Goal: Use online tool/utility: Use online tool/utility

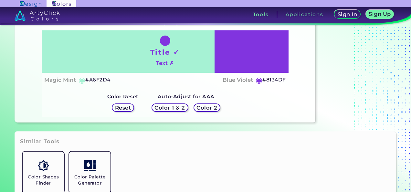
scroll to position [97, 0]
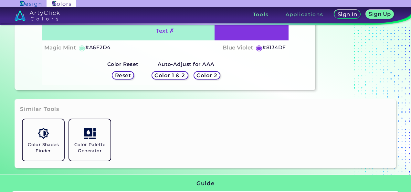
click at [127, 74] on h5 "Reset" at bounding box center [123, 75] width 16 height 5
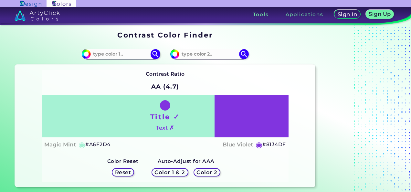
scroll to position [32, 0]
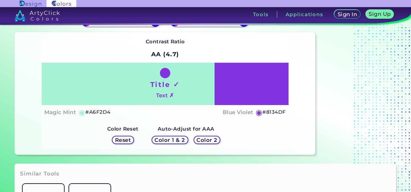
click at [162, 139] on h5 "Color 1 & 2" at bounding box center [169, 139] width 30 height 5
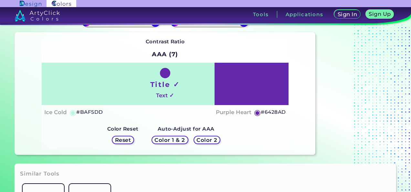
click at [205, 144] on div "Color 1 & 2 Color 2" at bounding box center [186, 140] width 74 height 14
click at [209, 140] on h5 "Color 2" at bounding box center [206, 139] width 21 height 5
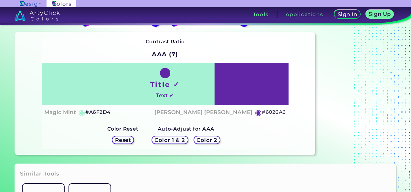
click at [129, 141] on h5 "Reset" at bounding box center [123, 139] width 16 height 5
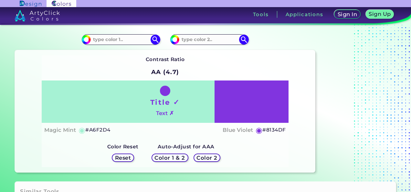
scroll to position [0, 0]
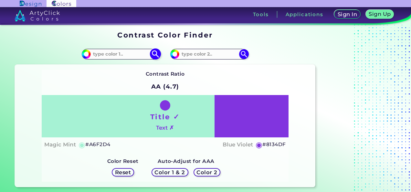
click at [123, 57] on input at bounding box center [121, 54] width 60 height 9
click at [84, 52] on input "#a6f2d4" at bounding box center [85, 53] width 8 height 8
type input "#a6f2d1"
type input "#A6F2D1"
type input "#a6f2d9"
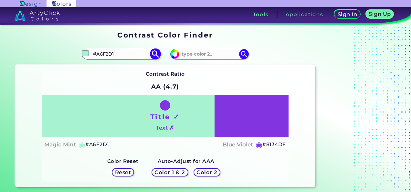
type input "#A6F2D9"
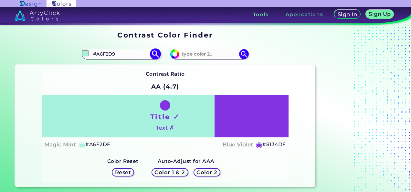
type input "#a6f2df"
type input "#A6F2DF"
type input "#a6f2e3"
type input "#A6F2E3"
type input "#a602e3"
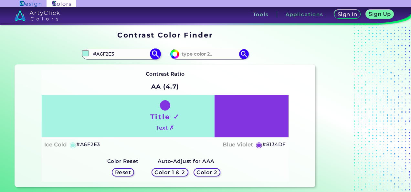
type input "#A602E3"
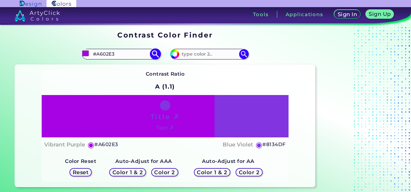
type input "#a619e3"
type input "#A619E3"
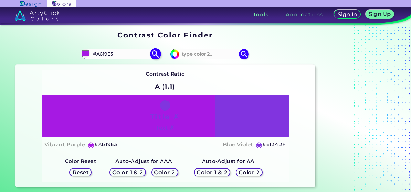
type input "#a6ffe3"
type input "#A6FFE3"
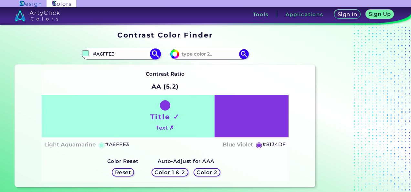
type input "#a6ff02"
type input "#A6FF02"
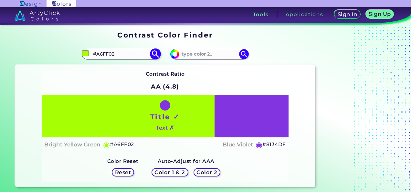
type input "#a6ff19"
type input "#A6FF19"
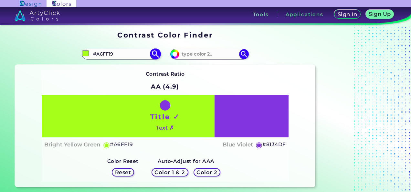
type input "#a6ffff"
type input "#A6FFFF"
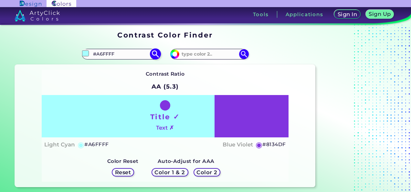
type input "#00ffff"
type input "#00FFFF"
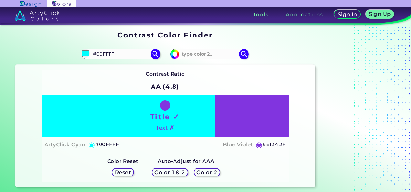
type input "#00ffff"
click at [96, 159] on div "Contrast Ratio AA (4.8) Title ✓ Text ✗ ArtyClick Cyan ◉ #00FFFF ◉" at bounding box center [165, 126] width 247 height 112
click at [187, 65] on div "Contrast Ratio AA (4.8) Title ✓ Text ✗ ArtyClick Cyan ◉ #00FFFF Blue Violet ◉ R…" at bounding box center [165, 126] width 301 height 122
click at [197, 54] on input at bounding box center [209, 54] width 60 height 9
click at [176, 56] on input "#8134df" at bounding box center [174, 53] width 8 height 8
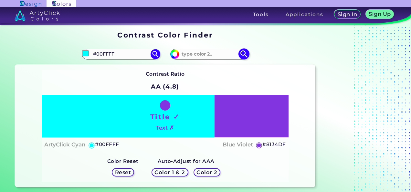
type input "#a174d8"
type input "#A174D8"
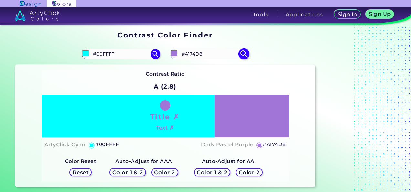
type input "#9e70d7"
type input "#9E70D7"
type input "#8b55ce"
type input "#8B55CE"
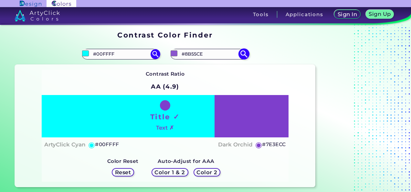
type input "#7833cc"
type input "#7833CC"
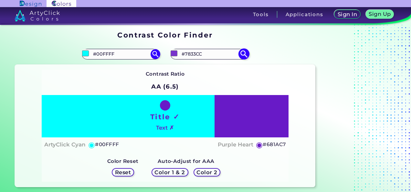
type input "#6316c0"
type input "#6316C0"
type input "#5513a4"
type input "#5513A4"
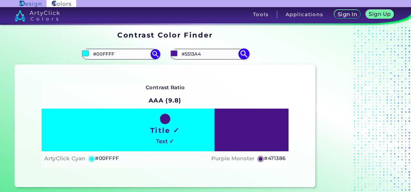
type input "#471485"
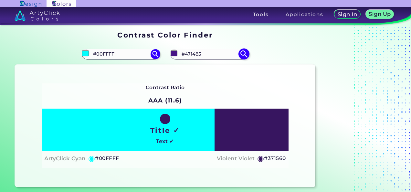
type input "#371560"
type input "#021560"
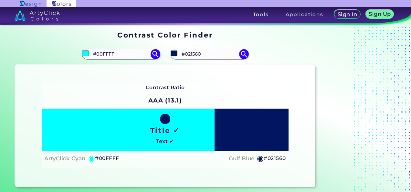
type input "#191560"
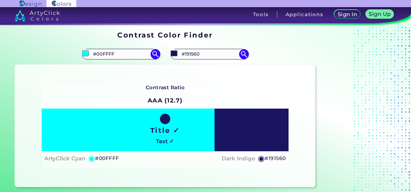
type input "#ff1560"
type input "#FF1560"
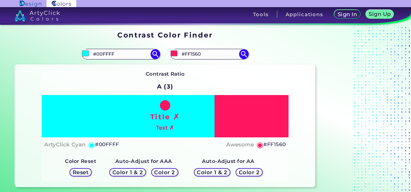
type input "#ff1502"
type input "#FF1502"
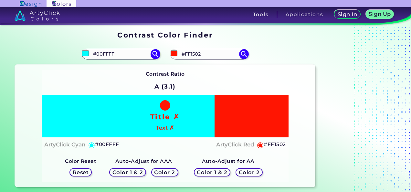
type input "#ff1519"
type input "#FF1519"
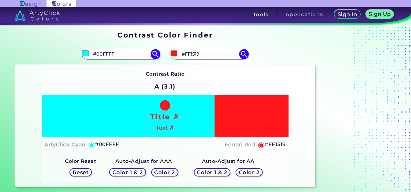
type input "#ff15ff"
type input "#FF15FF"
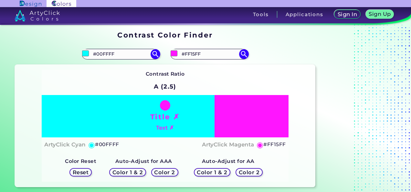
type input "#ff00ff"
type input "#FF00FF"
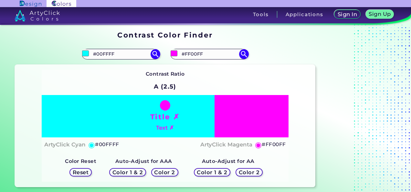
click at [193, 149] on div "ArtyClick Cyan ◉ #00FFFF ArtyClick Magenta ◉ #FF00FF" at bounding box center [164, 144] width 241 height 9
click at [217, 56] on input "#FF00FF" at bounding box center [209, 54] width 60 height 9
click at [173, 51] on input "#ff00ff" at bounding box center [174, 53] width 8 height 8
type input "#ff07ff"
type input "#FF07FF"
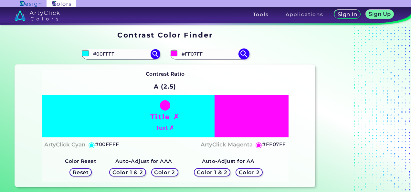
type input "#ff46ff"
type input "#FF46FF"
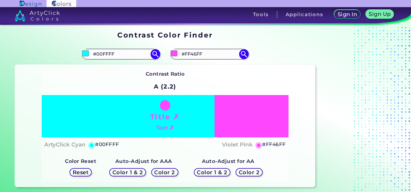
click at [180, 155] on div "Auto-Adjust for AAA Color 1 & 2 Color 2" at bounding box center [143, 167] width 84 height 27
click at [212, 52] on input "#FF46FF" at bounding box center [209, 54] width 60 height 9
click at [175, 52] on input "#ff46ff" at bounding box center [174, 53] width 8 height 8
type input "#ff02ff"
type input "#FF02FF"
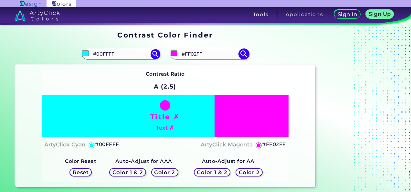
type input "#ff14ff"
type input "#FF14FF"
type input "#ffc8ff"
type input "#FFC8FF"
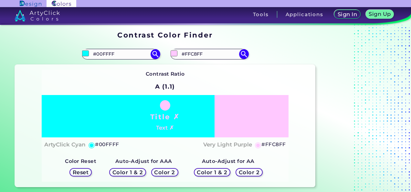
click at [189, 143] on div "ArtyClick Cyan ◉ #00FFFF Very Light Purple ◉ #FFC8FF" at bounding box center [164, 144] width 241 height 9
click at [209, 53] on input "#FFC8FF" at bounding box center [209, 54] width 60 height 9
click at [175, 53] on input "#ffc8ff" at bounding box center [174, 53] width 8 height 8
type input "#ff00ff"
type input "#FF00FF"
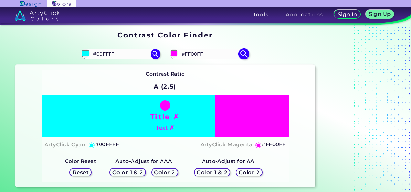
type input "#ff0001"
type input "#FF0001"
type input "#ff000a"
type input "#FF000A"
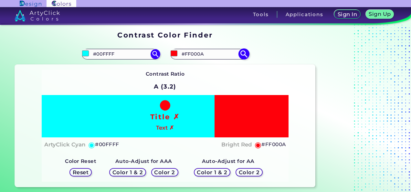
type input "#ff0064"
type input "#FF0064"
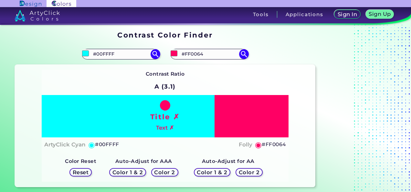
click at [270, 75] on div "Contrast Ratio A (3.1) Title ✗ Text ✗ ArtyClick Cyan ◉ #00FFFF ◉" at bounding box center [165, 126] width 247 height 112
click at [211, 55] on input "#FF0064" at bounding box center [209, 54] width 60 height 9
click at [173, 55] on input "#ff0064" at bounding box center [174, 53] width 8 height 8
type input "#ff004c"
type input "#FF004C"
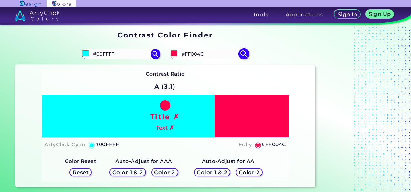
type input "#ff0088"
type input "#FF0088"
type input "#3700ff"
type input "#3700FF"
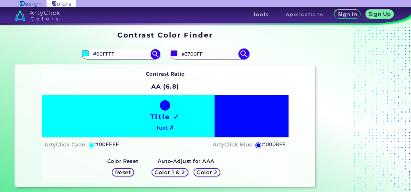
type input "#009dff"
type input "#009DFF"
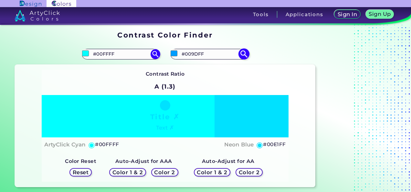
type input "#00e1ff"
type input "#00E1FF"
type input "#006eff"
type input "#006EFF"
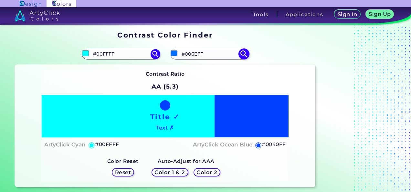
type input "#0040ff"
type input "#0040FF"
type input "#8000ff"
type input "#8000FF"
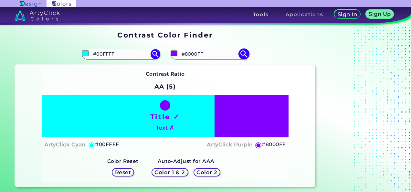
type input "#bb00ff"
type input "#BB00FF"
type input "#ff0033"
type input "#FF0033"
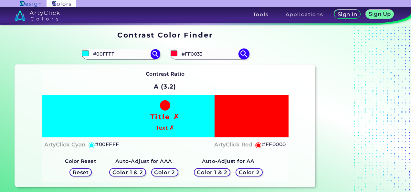
type input "#ff0000"
type input "#FF0000"
type input "#ff0005"
type input "#FF0005"
type input "#ff0032"
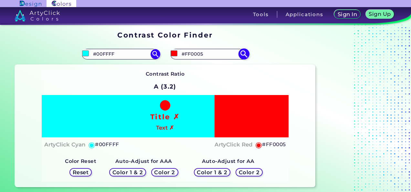
type input "#FF0032"
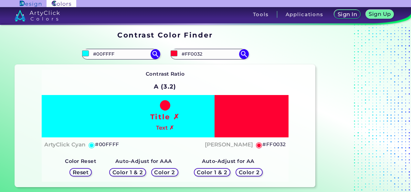
click at [279, 84] on div "Contrast Ratio A (3.2) Title ✗ Text ✗ ArtyClick Cyan ◉ #00FFFF ◉" at bounding box center [165, 126] width 247 height 112
click at [216, 52] on input "#FF0032" at bounding box center [209, 54] width 60 height 9
click at [175, 54] on input "#ff0032" at bounding box center [174, 53] width 8 height 8
type input "#ff0001"
type input "#FF0001"
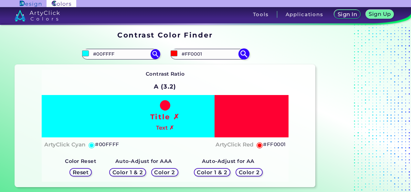
type input "#ff000a"
type input "#FF000A"
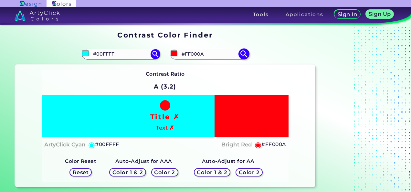
type input "#ff0064"
type input "#FF0064"
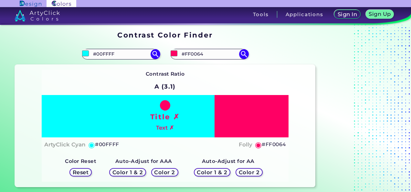
drag, startPoint x: 263, startPoint y: 87, endPoint x: 256, endPoint y: 85, distance: 7.3
click at [256, 85] on div "Contrast Ratio A (3.1) Title ✗ Text ✗ ArtyClick Cyan ◉ #00FFFF ◉" at bounding box center [165, 126] width 247 height 112
click at [173, 53] on input "#ff0064" at bounding box center [174, 53] width 8 height 8
type input "#ff0001"
type input "#FF0001"
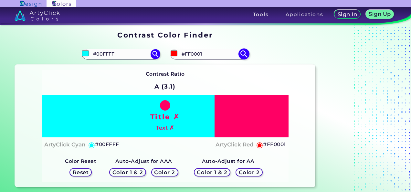
type input "#ff000f"
type input "#FF000F"
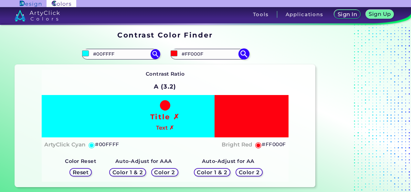
type input "#ff0096"
type input "#FF0096"
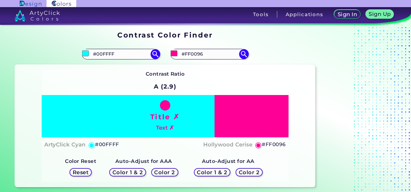
type input "#ff0096"
click at [292, 82] on div "Contrast Ratio A (2.9) Title ✗ Text ✗ ArtyClick Cyan ◉ #00FFFF Hollywood Cerise…" at bounding box center [165, 126] width 301 height 122
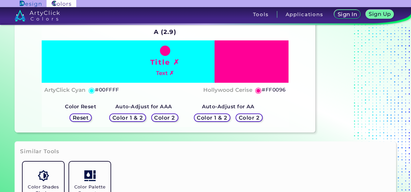
scroll to position [65, 0]
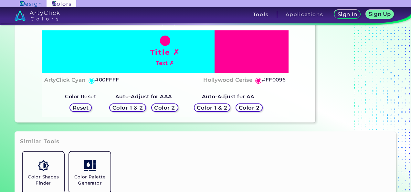
click at [131, 107] on h5 "Color 1 & 2" at bounding box center [127, 107] width 30 height 5
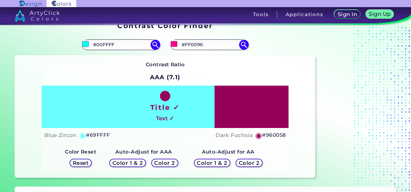
scroll to position [0, 0]
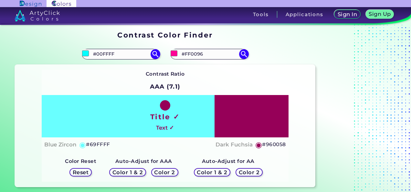
drag, startPoint x: 89, startPoint y: 53, endPoint x: 165, endPoint y: 50, distance: 76.3
click at [165, 50] on section "#00ffff #00FFFF #ff0096 #FF0096 Contrast Ratio ◉" at bounding box center [165, 115] width 306 height 148
drag, startPoint x: 92, startPoint y: 53, endPoint x: 216, endPoint y: 53, distance: 124.4
click at [216, 53] on section "#00ffff #00FFFF #ff0096 #FF0096 Contrast Ratio ◉" at bounding box center [165, 115] width 306 height 148
drag, startPoint x: 209, startPoint y: 55, endPoint x: 171, endPoint y: 55, distance: 38.1
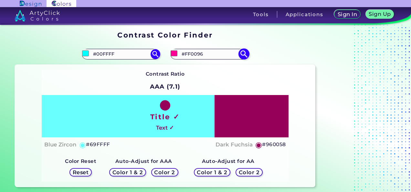
click at [171, 55] on div "#ff0096 #FF0096" at bounding box center [209, 54] width 78 height 10
drag, startPoint x: 139, startPoint y: 50, endPoint x: 69, endPoint y: 58, distance: 70.6
click at [69, 58] on div "#00ffff #00FFFF" at bounding box center [90, 54] width 150 height 21
